Goal: Task Accomplishment & Management: Use online tool/utility

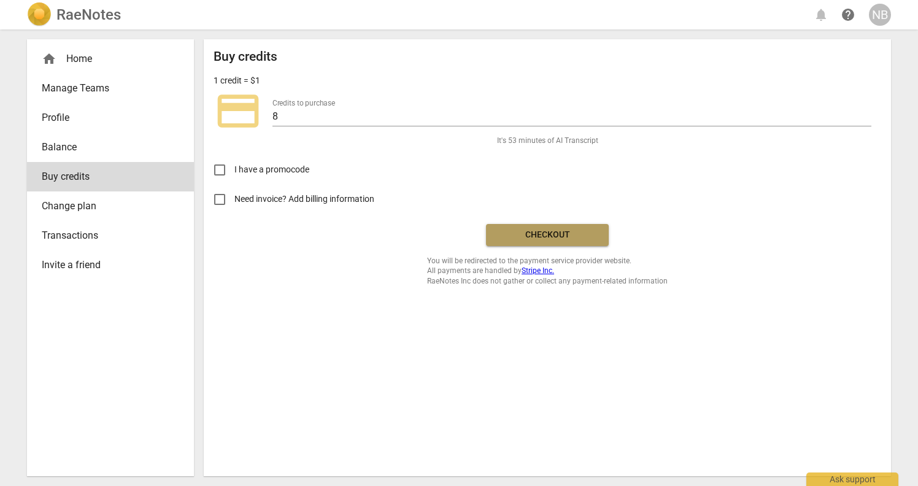
click at [542, 238] on span "Checkout" at bounding box center [547, 235] width 103 height 12
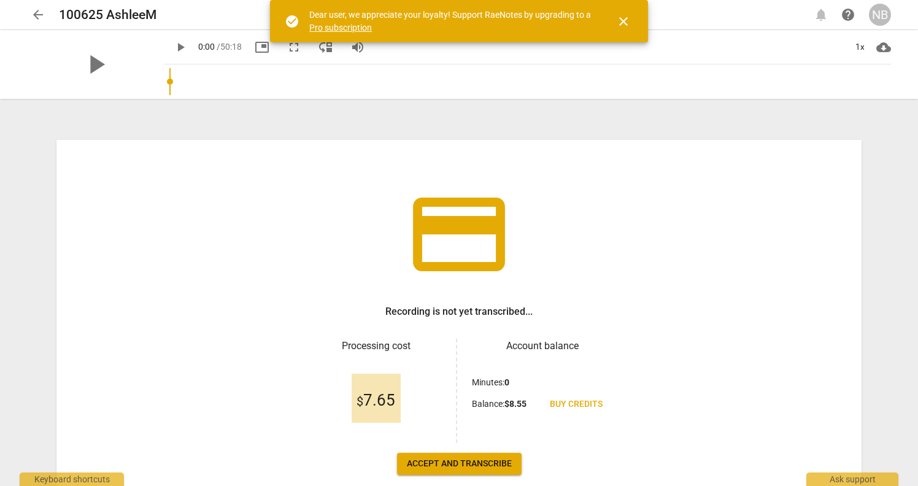
click at [461, 465] on span "Accept and transcribe" at bounding box center [459, 464] width 105 height 12
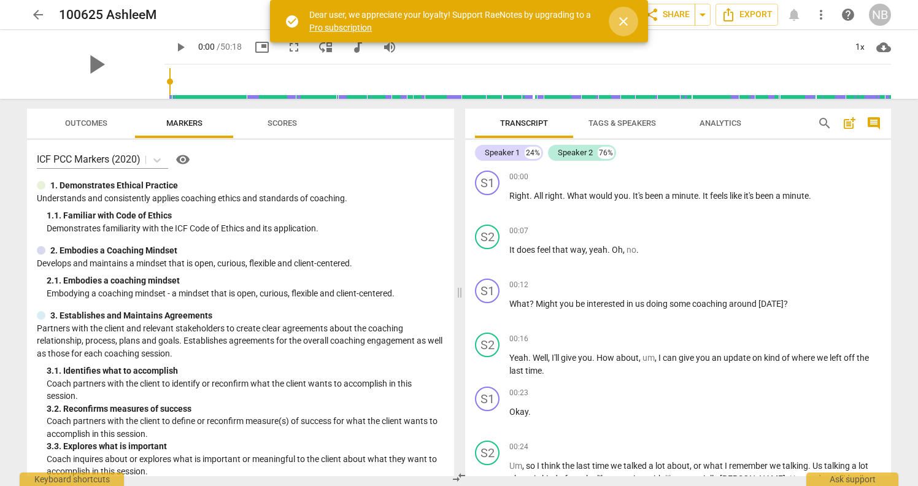
click at [622, 21] on span "close" at bounding box center [623, 21] width 15 height 15
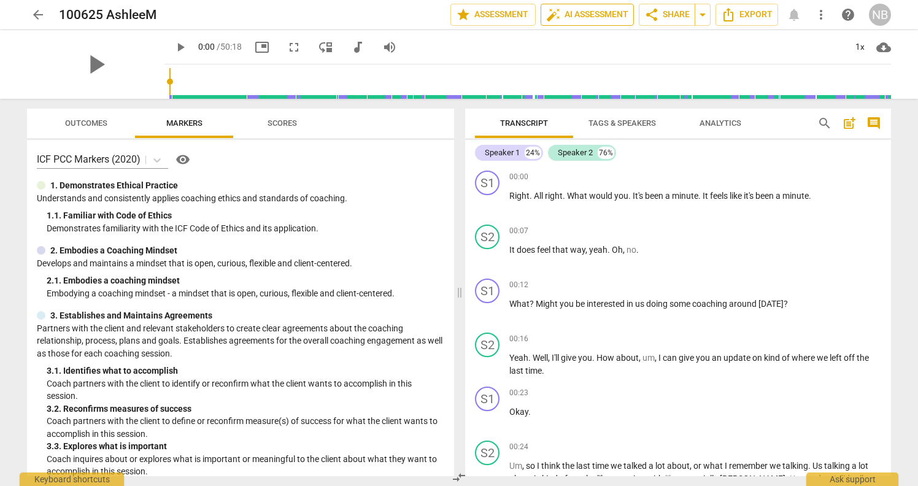
click at [580, 15] on span "auto_fix_high AI Assessment" at bounding box center [587, 14] width 82 height 15
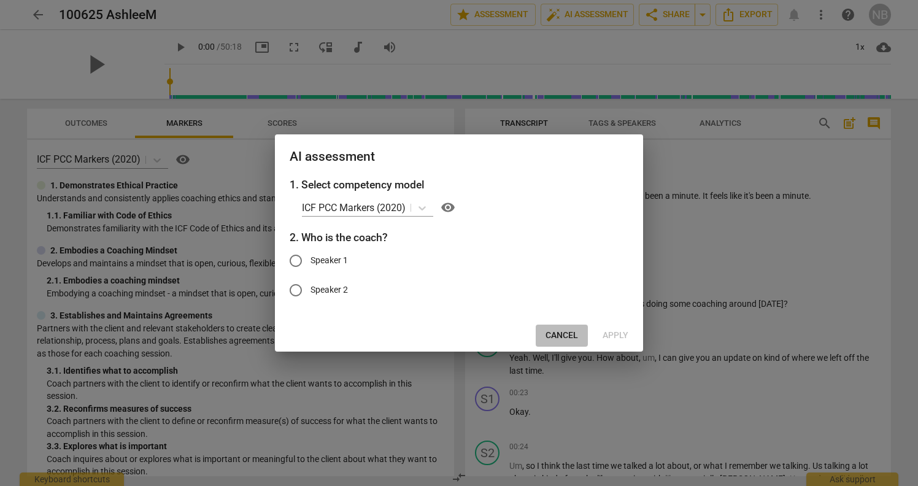
click at [551, 332] on span "Cancel" at bounding box center [561, 335] width 33 height 12
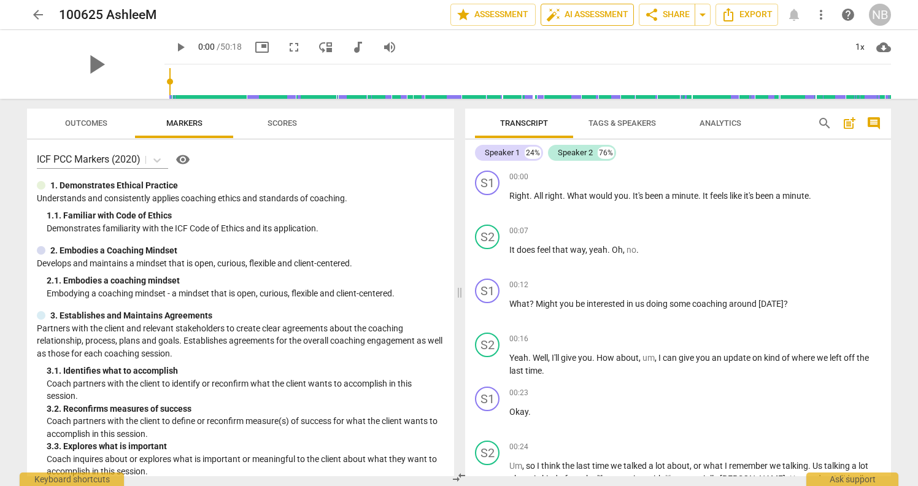
click at [575, 17] on span "auto_fix_high AI Assessment" at bounding box center [587, 14] width 82 height 15
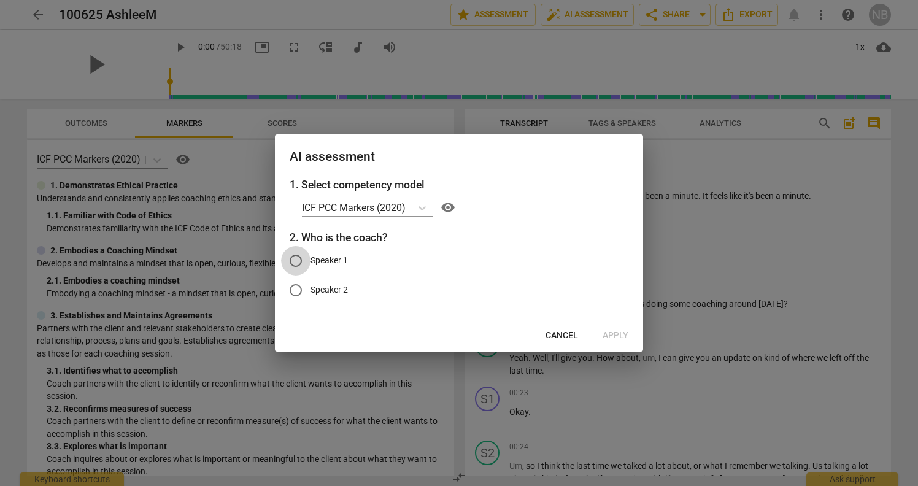
click at [302, 261] on input "Speaker 1" at bounding box center [295, 260] width 29 height 29
radio input "true"
click at [605, 336] on span "Apply" at bounding box center [615, 335] width 26 height 12
